Goal: Answer question/provide support: Share knowledge or assist other users

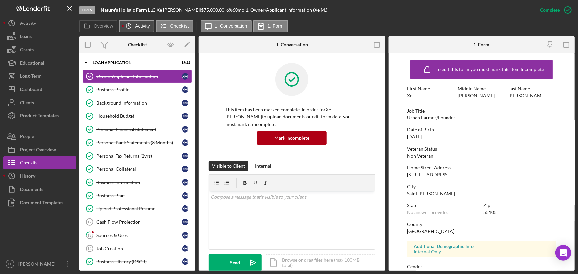
click at [129, 28] on icon "Icon/History" at bounding box center [128, 26] width 13 height 13
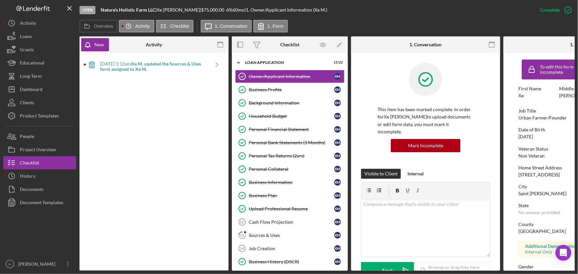
click at [122, 67] on b "Xe M. updated the Sources & Uses form assigned to Xe M." at bounding box center [150, 66] width 101 height 11
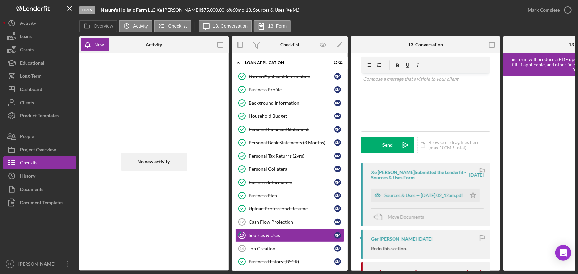
scroll to position [30, 0]
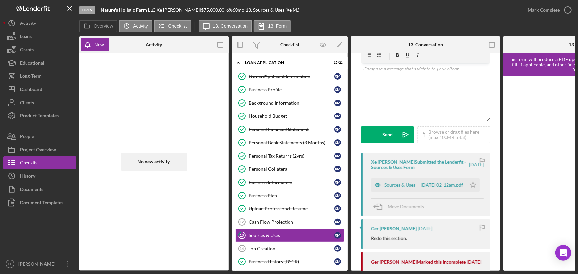
drag, startPoint x: 402, startPoint y: 272, endPoint x: 422, endPoint y: 273, distance: 20.3
click at [422, 273] on div "Open Nature's Holistic Farm LLC | Xe [PERSON_NAME] | $75,000.00 6 % 60 mo | 13.…" at bounding box center [289, 137] width 578 height 274
drag, startPoint x: 429, startPoint y: 271, endPoint x: 466, endPoint y: 269, distance: 37.2
click at [466, 269] on div "Open Nature's Holistic Farm LLC | Xe [PERSON_NAME] | $75,000.00 6 % 60 mo | 13.…" at bounding box center [289, 137] width 578 height 274
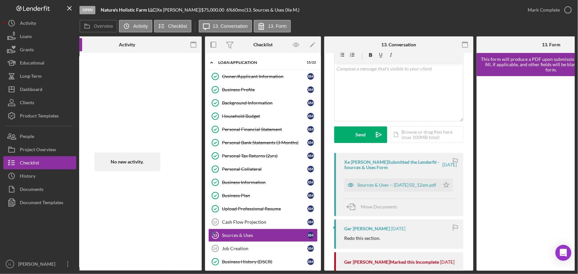
scroll to position [0, 28]
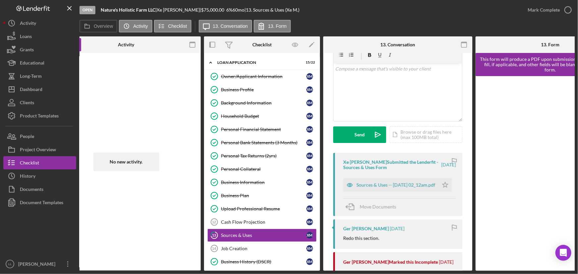
drag, startPoint x: 493, startPoint y: 267, endPoint x: 520, endPoint y: 268, distance: 27.5
click at [520, 268] on div at bounding box center [549, 173] width 149 height 195
click at [444, 185] on icon "Icon/Star" at bounding box center [444, 184] width 13 height 13
click at [396, 182] on div "Sources & Uses -- [DATE] 02_12am.pdf" at bounding box center [395, 184] width 79 height 5
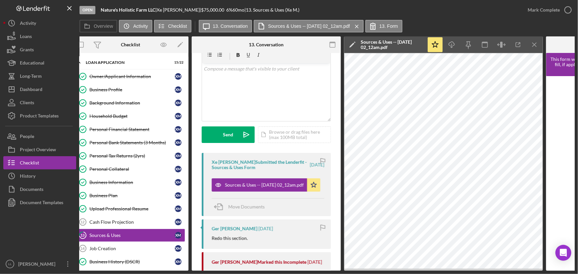
scroll to position [0, 186]
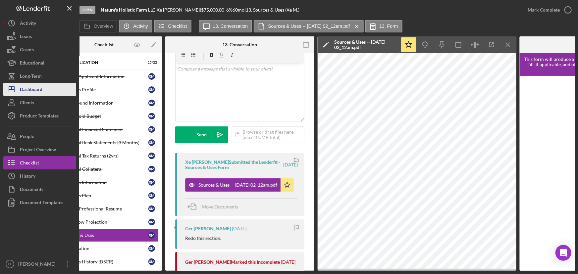
click at [17, 88] on icon "Icon/Dashboard" at bounding box center [11, 89] width 17 height 17
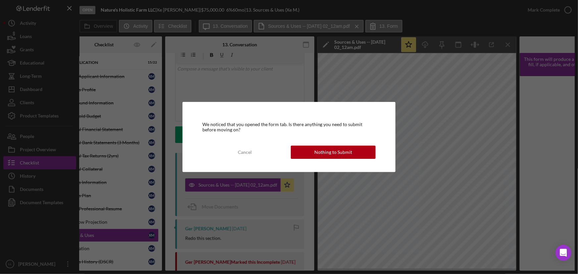
click at [265, 151] on button "Cancel" at bounding box center [244, 152] width 85 height 13
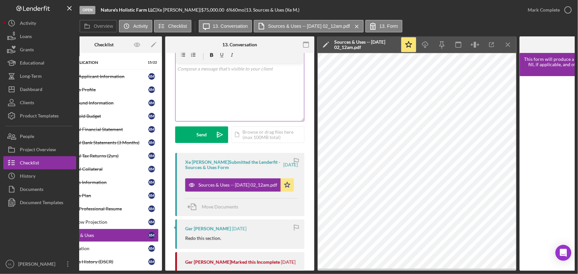
click at [223, 84] on div "v Color teal Color pink Remove color Add row above Add row below Add column bef…" at bounding box center [239, 92] width 128 height 58
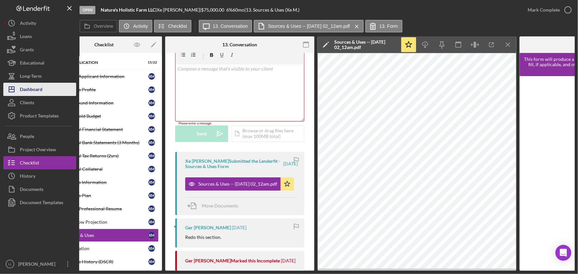
click at [42, 91] on div "Dashboard" at bounding box center [31, 90] width 23 height 15
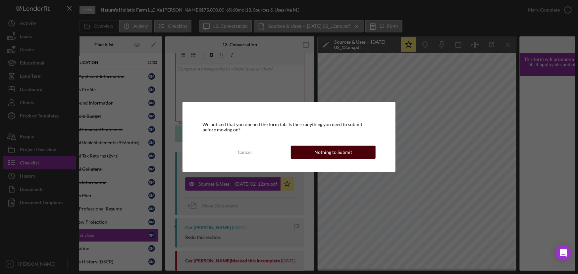
click at [332, 149] on div "Nothing to Submit" at bounding box center [333, 152] width 38 height 13
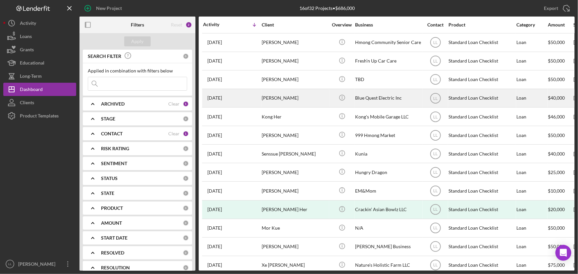
scroll to position [68, 0]
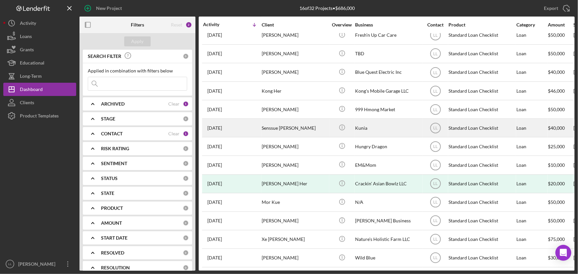
click at [251, 121] on div "[DATE] Senssue [PERSON_NAME]" at bounding box center [232, 128] width 58 height 18
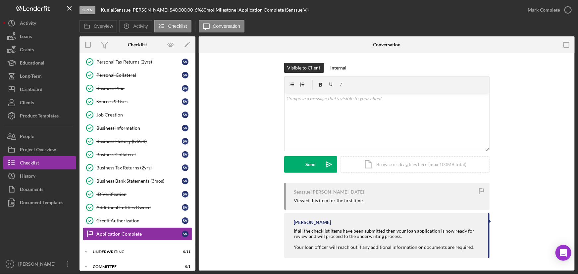
scroll to position [140, 0]
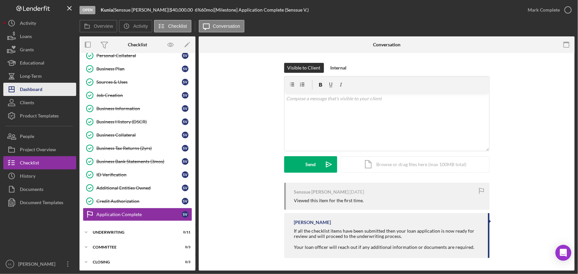
click at [39, 87] on div "Dashboard" at bounding box center [31, 90] width 23 height 15
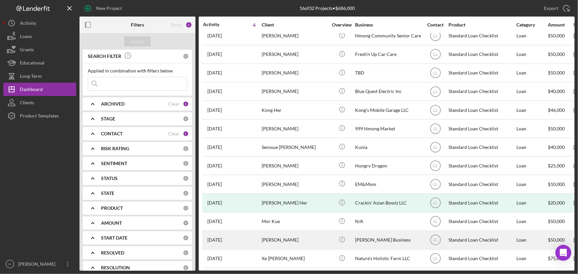
scroll to position [68, 0]
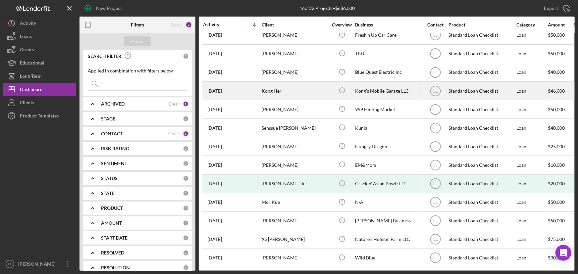
click at [247, 93] on div "[DATE] Kong Her" at bounding box center [232, 91] width 58 height 18
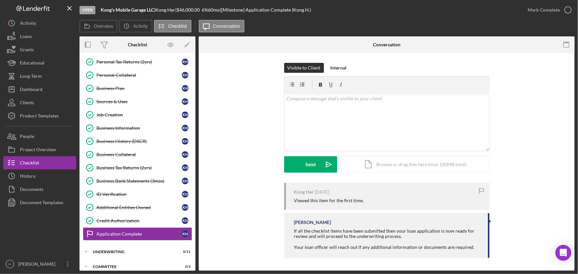
scroll to position [140, 0]
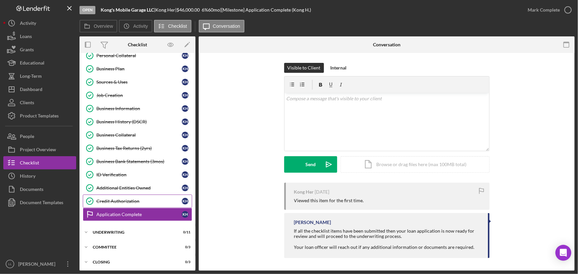
click at [119, 199] on div "Credit Authorization" at bounding box center [138, 201] width 85 height 5
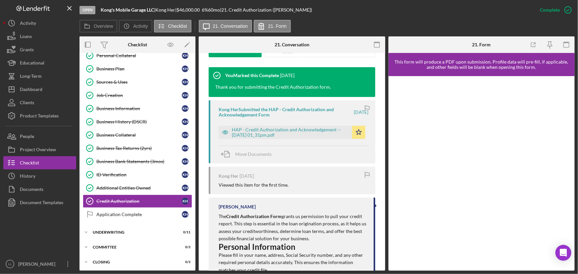
scroll to position [271, 0]
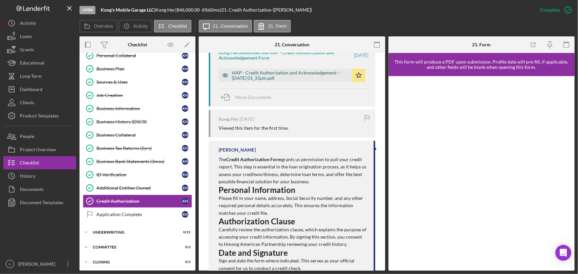
click at [265, 79] on div "HAP - Credit Authorization and Acknowledgement -- [DATE] 01_31pm.pdf" at bounding box center [290, 75] width 117 height 11
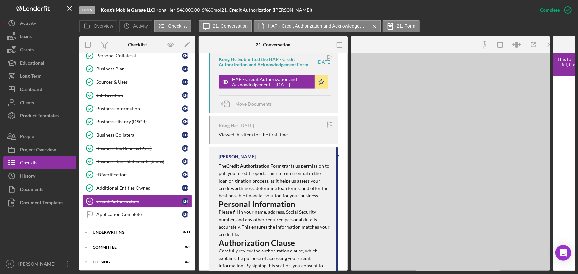
scroll to position [277, 0]
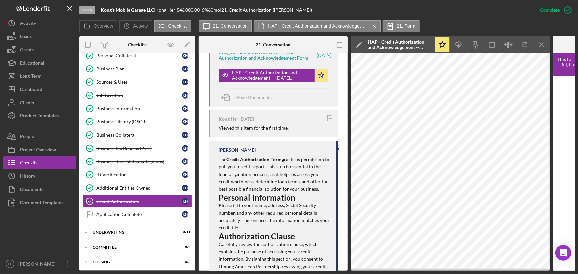
click at [0, 146] on div "Open Kong's Mobile Garage LLC | Kong Her | $46,000.00 6 % 60 mo | 21. Credit Au…" at bounding box center [289, 137] width 578 height 274
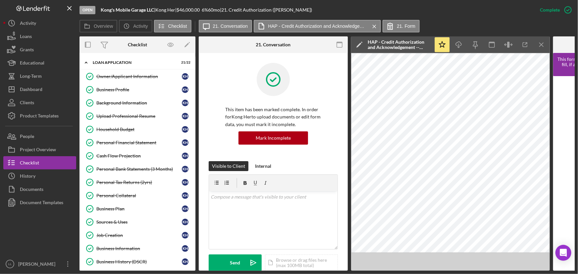
scroll to position [142, 0]
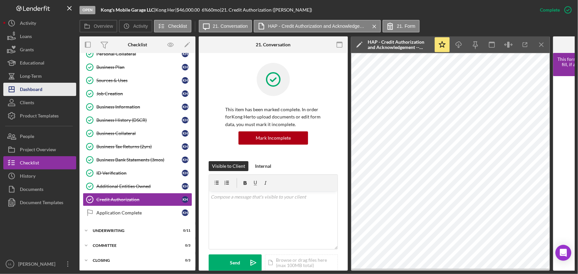
click at [61, 90] on button "Icon/Dashboard Dashboard" at bounding box center [39, 89] width 73 height 13
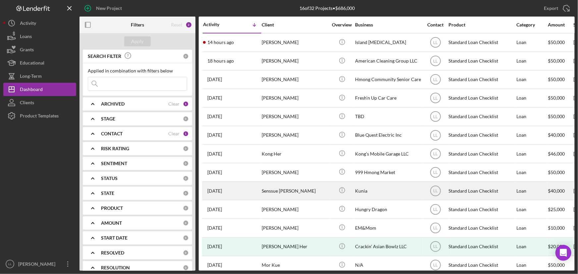
click at [254, 185] on div "[DATE] Senssue [PERSON_NAME]" at bounding box center [232, 191] width 58 height 18
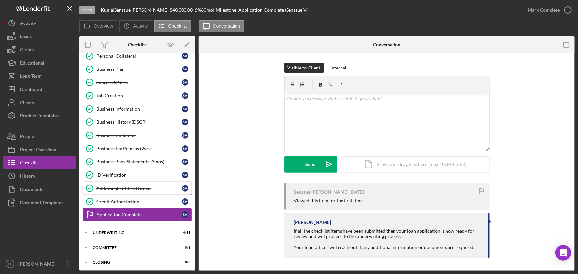
scroll to position [140, 0]
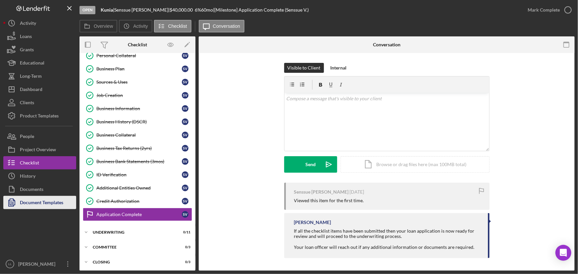
click at [56, 202] on div "Document Templates" at bounding box center [41, 203] width 43 height 15
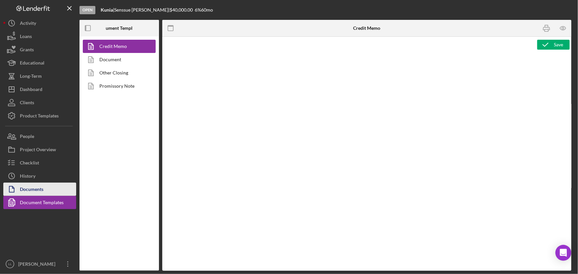
type textarea "<l ipsum="dolors: 2am; cons-adipi: elitse; doei-tempor: incidi; utla-etdo: 15ma…"
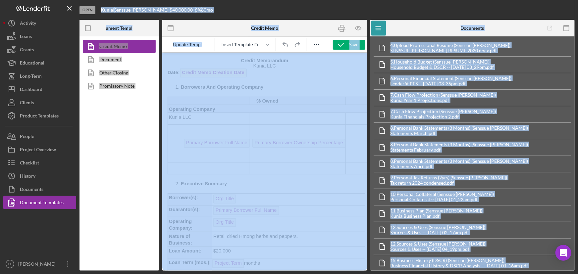
click at [107, 58] on link "Document" at bounding box center [118, 59] width 70 height 13
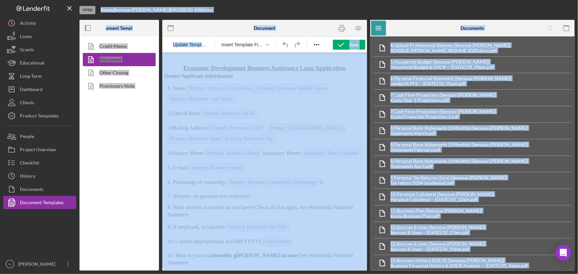
click at [113, 48] on link "Credit Memo" at bounding box center [118, 46] width 70 height 13
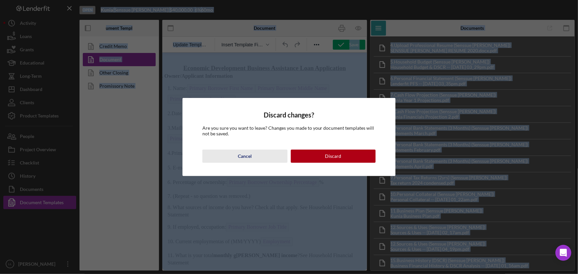
drag, startPoint x: 259, startPoint y: 160, endPoint x: 99, endPoint y: 106, distance: 168.4
click at [259, 160] on button "Cancel" at bounding box center [244, 156] width 85 height 13
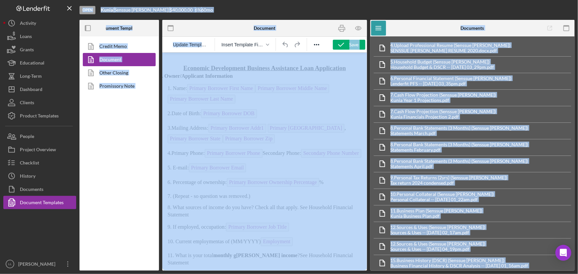
click at [124, 111] on div "Credit Memo Document Other Closing Promissory Note" at bounding box center [118, 153] width 79 height 234
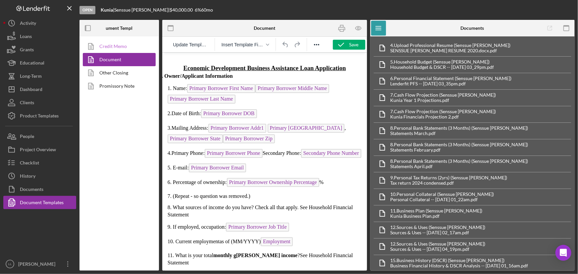
click at [122, 49] on link "Credit Memo" at bounding box center [118, 46] width 70 height 13
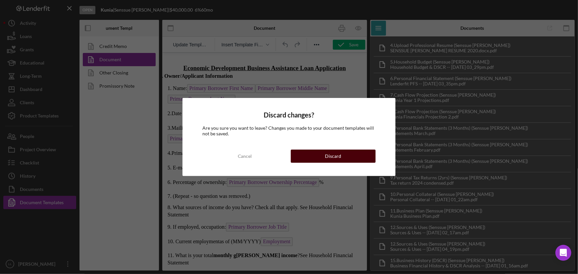
click at [345, 152] on button "Discard" at bounding box center [333, 156] width 85 height 13
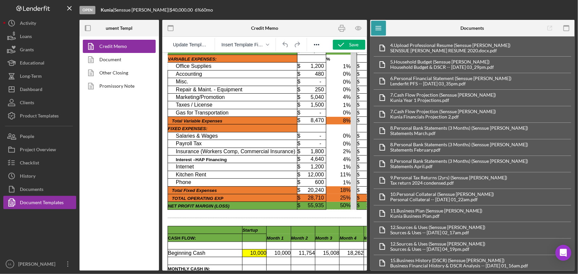
scroll to position [903, 0]
click at [260, 210] on p "Rich Text Area. Press ALT-0 for help." at bounding box center [264, 212] width 194 height 5
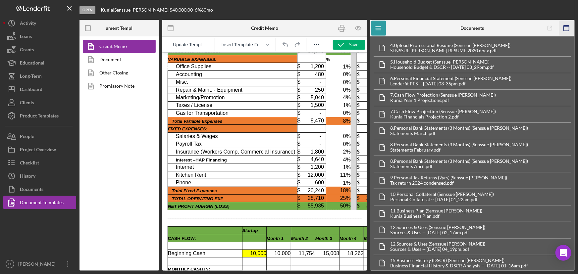
click at [565, 26] on rect "button" at bounding box center [565, 25] width 5 height 1
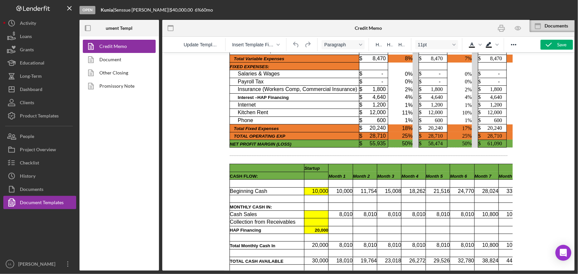
scroll to position [890, 0]
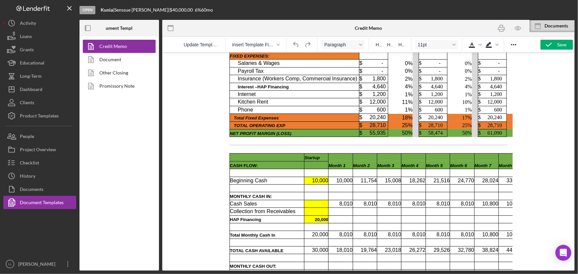
click at [403, 139] on p "Rich Text Area. Press ALT-0 for help." at bounding box center [368, 139] width 278 height 5
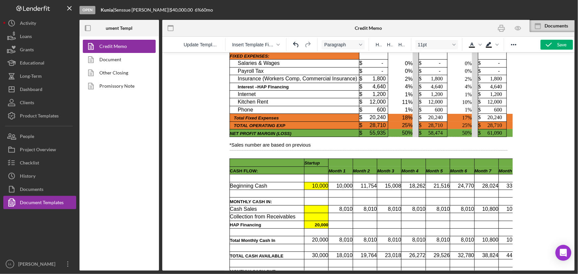
click at [333, 145] on p "*Sales number are based on previous" at bounding box center [368, 144] width 278 height 5
click at [316, 143] on p "*Sales number are based on previous" at bounding box center [368, 144] width 278 height 5
click at [362, 142] on p "Rich Text Area. Press ALT-0 for help." at bounding box center [368, 139] width 278 height 5
click at [358, 145] on p "*Sales number are based on previous volume owner has sold" at bounding box center [368, 144] width 278 height 5
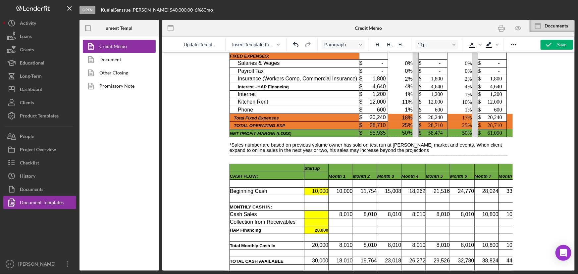
click at [386, 151] on p "*Sales number are based on previous volume owner has sold on test run at [PERSO…" at bounding box center [368, 147] width 278 height 11
drag, startPoint x: 377, startPoint y: 152, endPoint x: 368, endPoint y: 152, distance: 8.9
click at [368, 152] on p "*Sales number are based on previous volume owner has sold on test run at [PERSO…" at bounding box center [368, 147] width 278 height 11
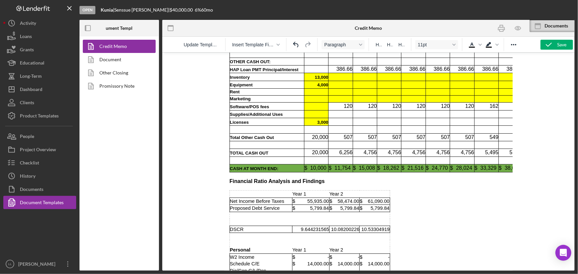
scroll to position [1160, 0]
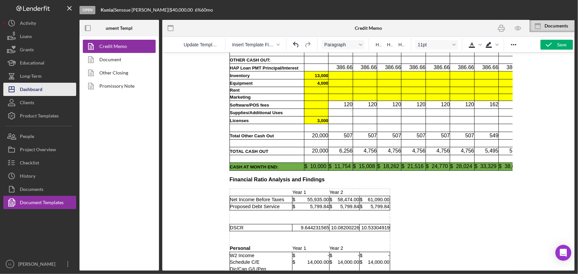
click at [38, 85] on div "Dashboard" at bounding box center [31, 90] width 23 height 15
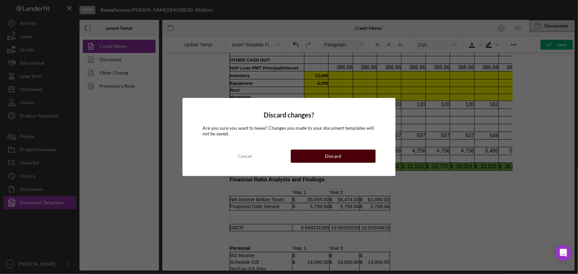
click at [326, 158] on div "Discard" at bounding box center [333, 156] width 16 height 13
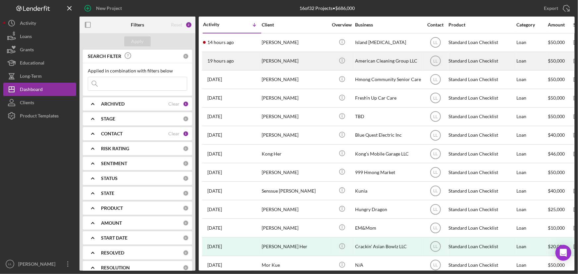
click at [235, 66] on div "19 hours ago [PERSON_NAME]" at bounding box center [232, 61] width 58 height 18
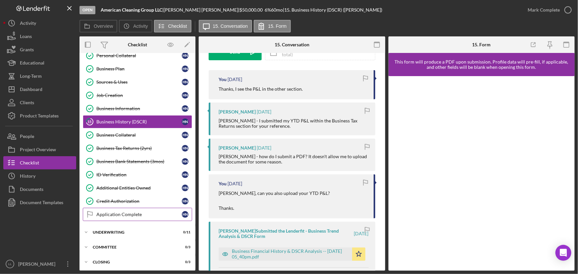
scroll to position [120, 0]
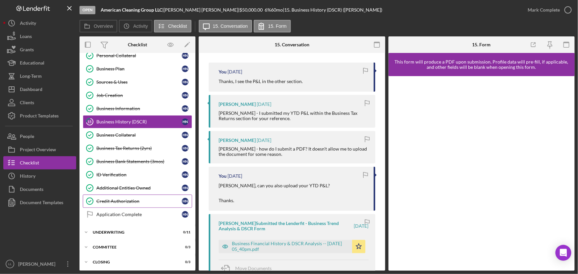
click at [136, 199] on div "Credit Authorization" at bounding box center [138, 201] width 85 height 5
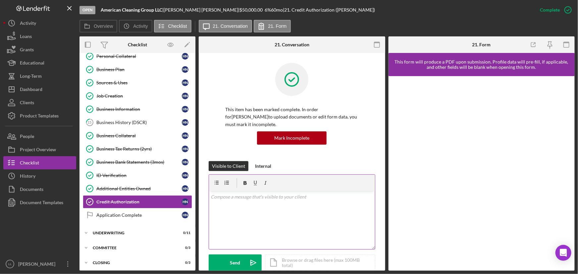
scroll to position [140, 0]
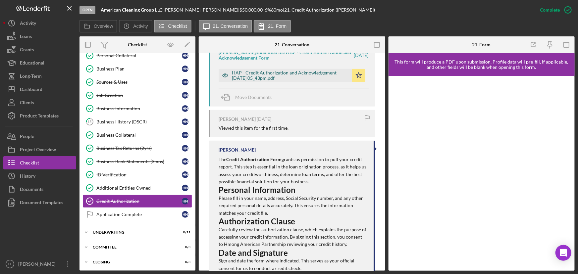
click at [269, 76] on div "HAP - Credit Authorization and Acknowledgement -- [DATE] 05_43pm.pdf" at bounding box center [290, 75] width 117 height 11
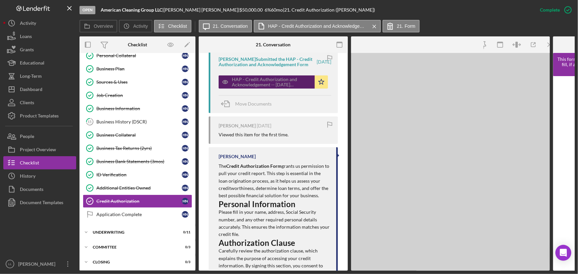
scroll to position [277, 0]
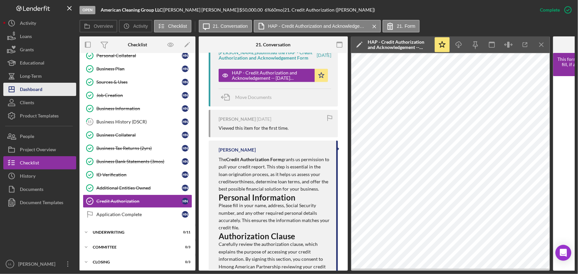
click at [33, 94] on div "Dashboard" at bounding box center [31, 90] width 23 height 15
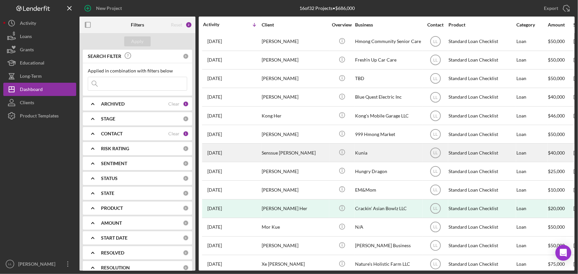
scroll to position [68, 0]
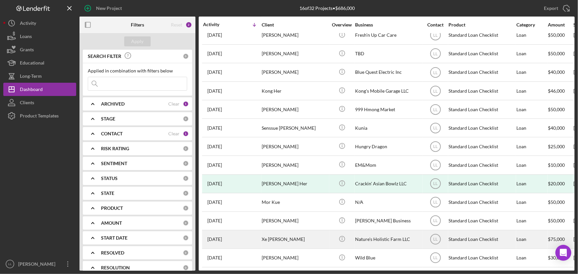
click at [300, 237] on div "Xe [PERSON_NAME]" at bounding box center [295, 240] width 66 height 18
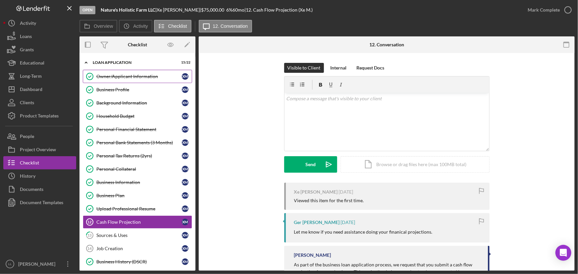
click at [123, 75] on div "Owner/Applicant Information" at bounding box center [138, 76] width 85 height 5
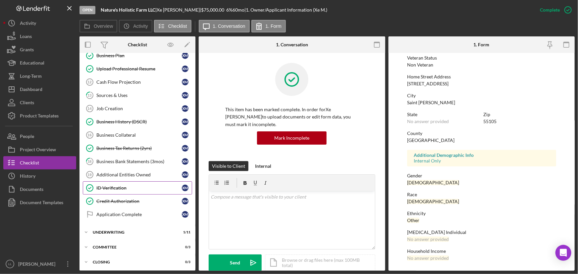
click at [119, 190] on link "ID Verification ID Verification X M" at bounding box center [137, 187] width 109 height 13
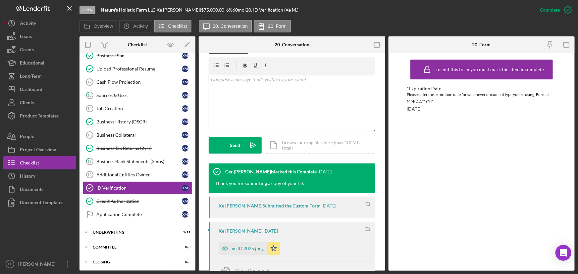
scroll to position [150, 0]
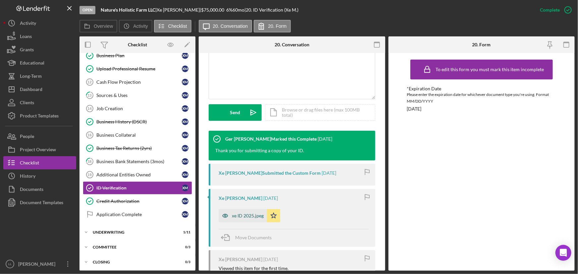
click at [247, 214] on div "xe ID 2025.jpeg" at bounding box center [248, 215] width 32 height 5
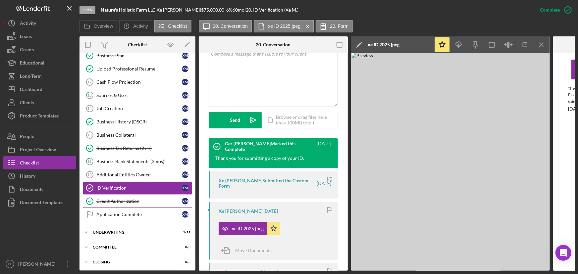
click at [129, 202] on div "Credit Authorization" at bounding box center [138, 201] width 85 height 5
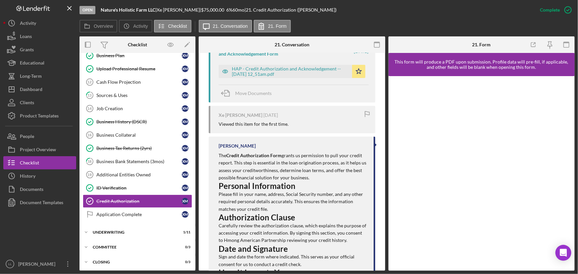
scroll to position [219, 0]
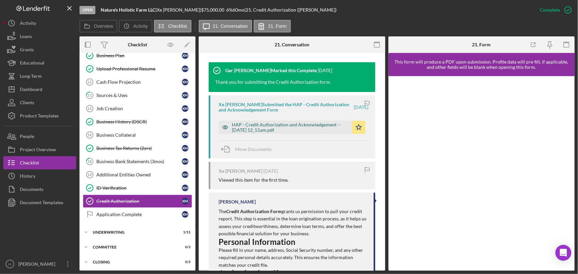
click at [296, 127] on div "HAP - Credit Authorization and Acknowledgement -- [DATE] 12_51am.pdf" at bounding box center [290, 127] width 117 height 11
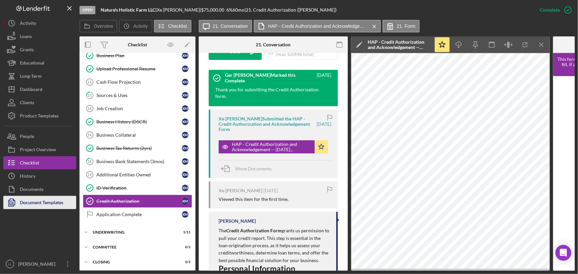
click at [47, 201] on div "Document Templates" at bounding box center [41, 203] width 43 height 15
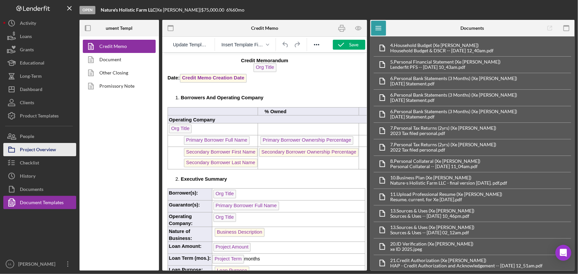
click at [37, 146] on div "Project Overview" at bounding box center [38, 150] width 36 height 15
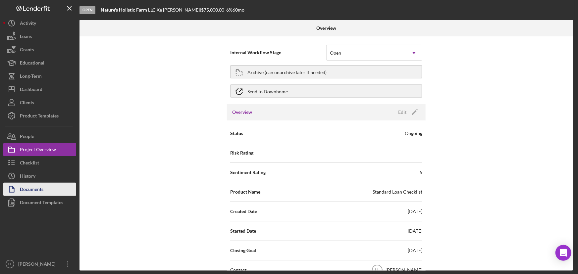
click at [30, 191] on div "Documents" at bounding box center [32, 190] width 24 height 15
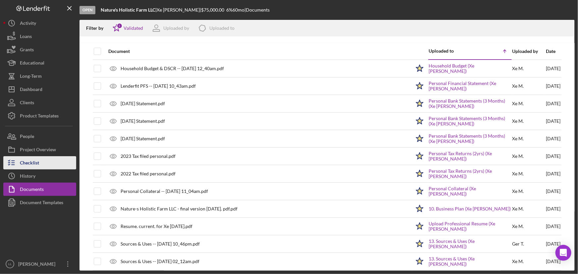
click at [25, 161] on div "Checklist" at bounding box center [29, 163] width 19 height 15
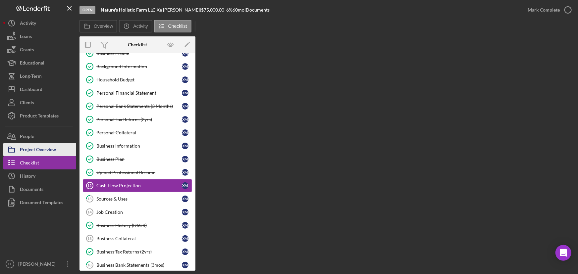
scroll to position [60, 0]
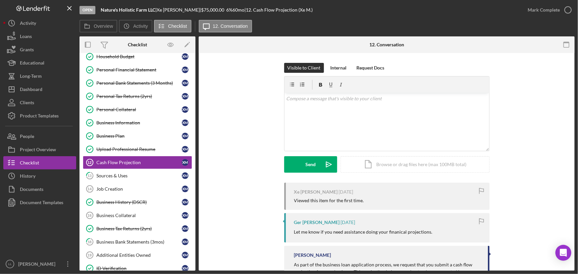
click at [271, 115] on div "Visible to Client Internal Request Docs v Color teal Color pink Remove color Ad…" at bounding box center [387, 123] width 356 height 120
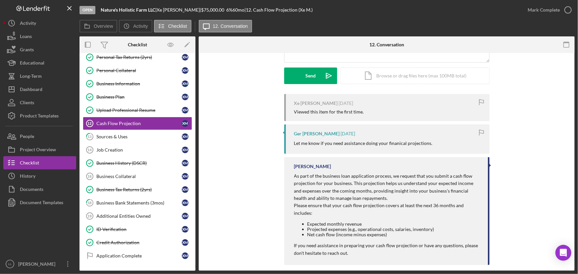
scroll to position [140, 0]
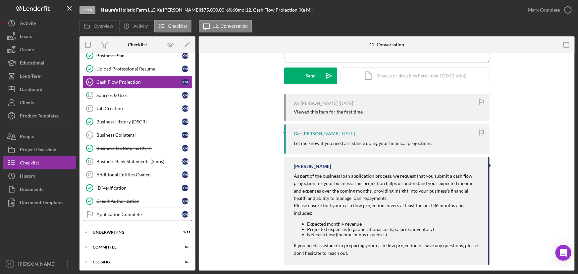
click at [123, 213] on div "Application Complete" at bounding box center [138, 214] width 85 height 5
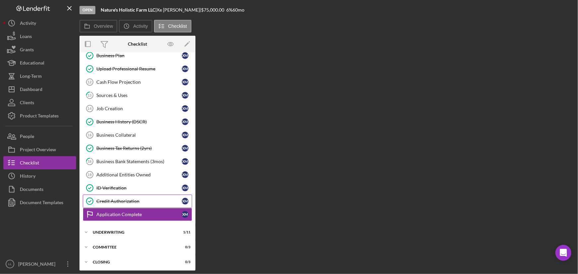
scroll to position [140, 0]
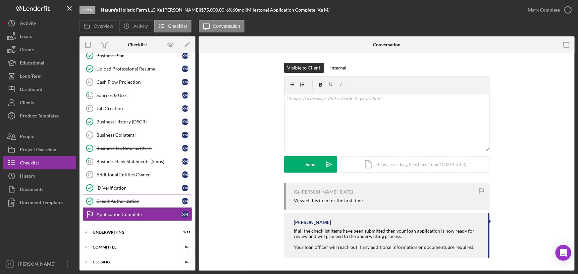
click at [122, 203] on link "Credit Authorization Credit Authorization X M" at bounding box center [137, 201] width 109 height 13
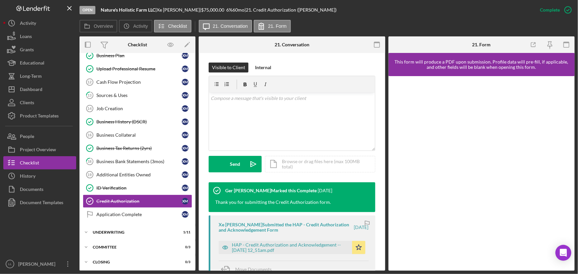
scroll to position [189, 0]
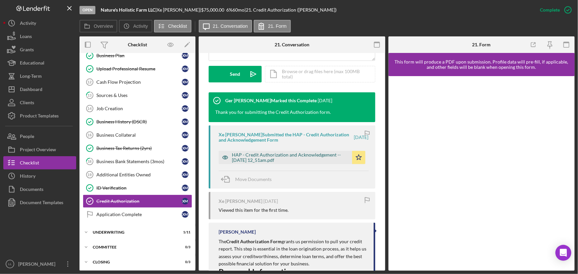
click at [271, 159] on div "HAP - Credit Authorization and Acknowledgement -- [DATE] 12_51am.pdf" at bounding box center [290, 157] width 117 height 11
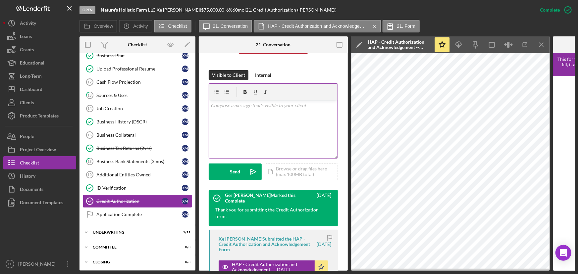
scroll to position [8, 0]
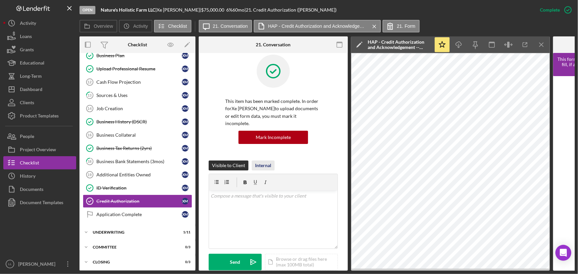
drag, startPoint x: 265, startPoint y: 155, endPoint x: 265, endPoint y: 168, distance: 12.9
click at [265, 161] on div "Internal" at bounding box center [263, 166] width 16 height 10
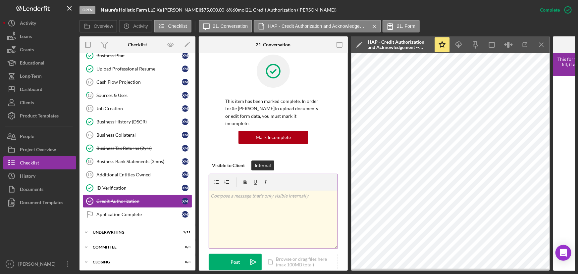
click at [254, 199] on div "v Color teal Color pink Remove color Add row above Add row below Add column bef…" at bounding box center [273, 220] width 128 height 58
click at [271, 215] on div "v Color teal Color pink Remove color Add row above Add row below Add column bef…" at bounding box center [273, 220] width 128 height 58
click at [290, 192] on div "v Color teal Color pink Remove color Add row above Add row below Add column bef…" at bounding box center [273, 220] width 128 height 58
click at [237, 254] on div "Post" at bounding box center [234, 262] width 9 height 17
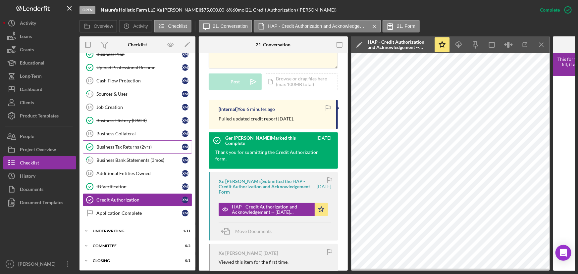
scroll to position [142, 0]
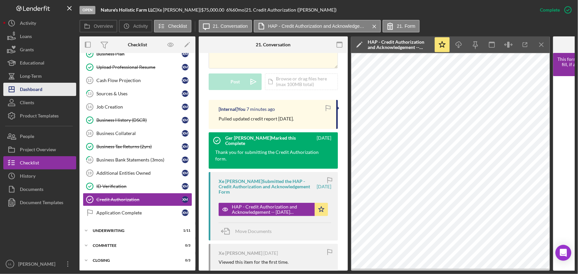
drag, startPoint x: 43, startPoint y: 86, endPoint x: 49, endPoint y: 89, distance: 7.0
click at [43, 86] on button "Icon/Dashboard Dashboard" at bounding box center [39, 89] width 73 height 13
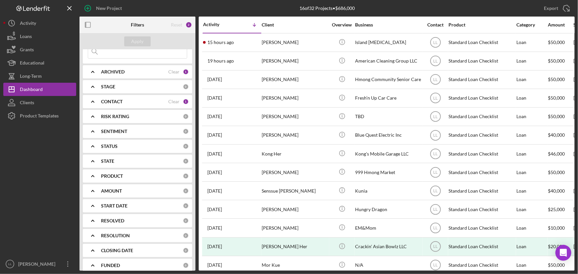
scroll to position [53, 0]
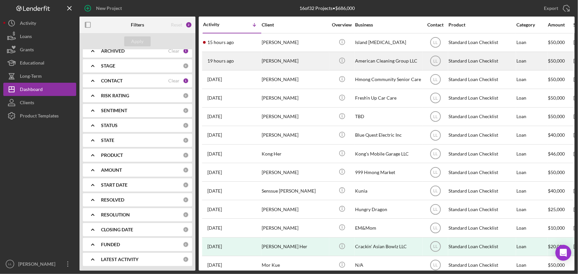
click at [290, 59] on div "[PERSON_NAME]" at bounding box center [295, 61] width 66 height 18
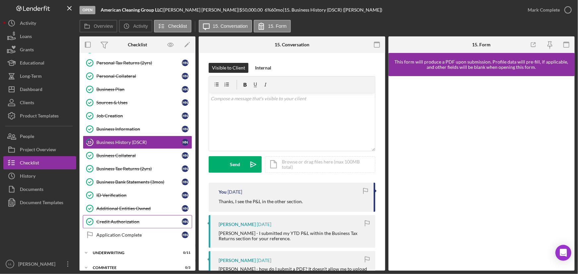
scroll to position [140, 0]
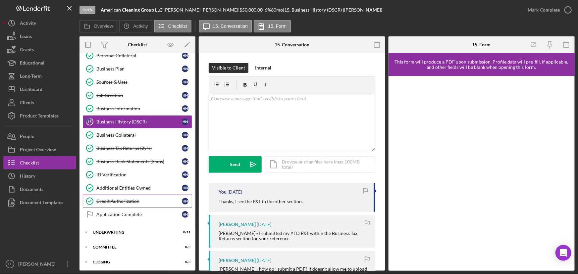
click at [135, 204] on link "Credit Authorization Credit Authorization H N" at bounding box center [137, 201] width 109 height 13
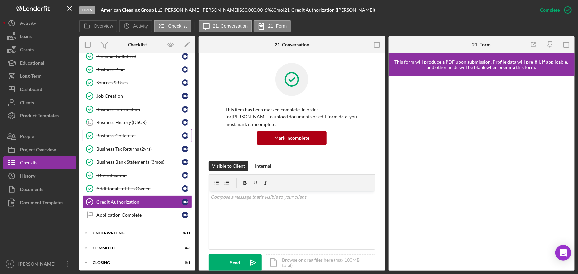
scroll to position [140, 0]
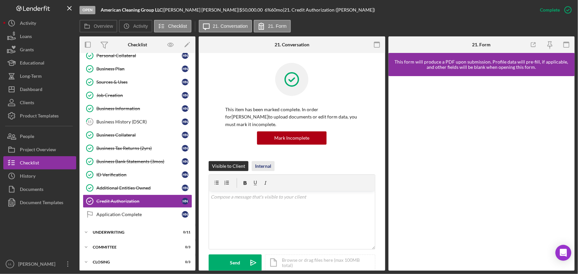
click at [271, 165] on button "Internal" at bounding box center [263, 166] width 23 height 10
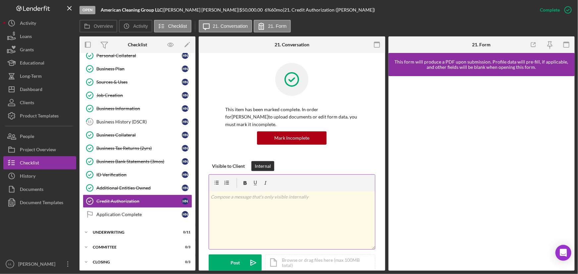
click at [294, 191] on div "v Color teal Color pink Remove color Add row above Add row below Add column bef…" at bounding box center [292, 220] width 166 height 58
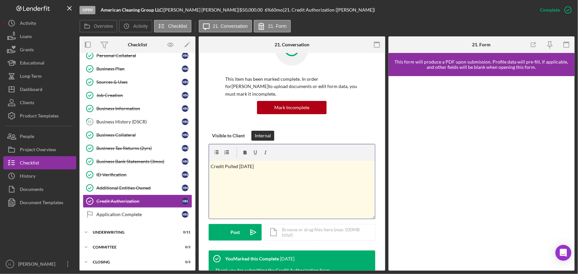
scroll to position [60, 0]
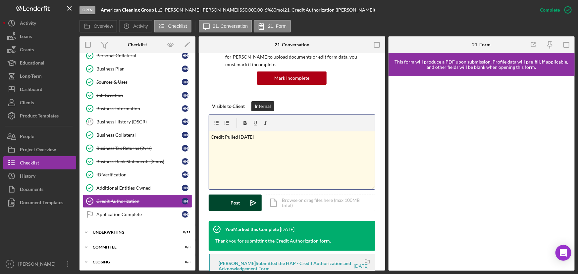
click at [237, 203] on div "Post" at bounding box center [234, 203] width 9 height 17
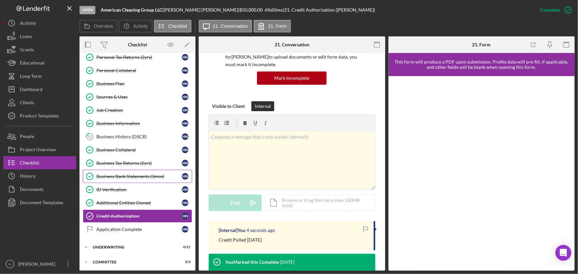
scroll to position [140, 0]
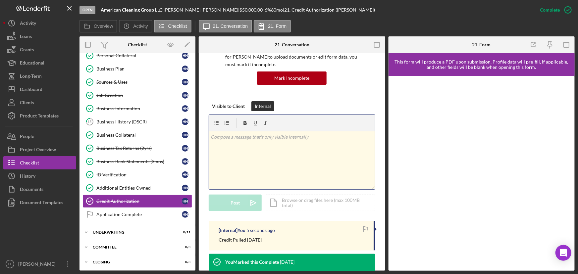
click at [252, 182] on div "v Color teal Color pink Remove color Add row above Add row below Add column bef…" at bounding box center [292, 160] width 166 height 58
